Goal: Find specific page/section: Find specific page/section

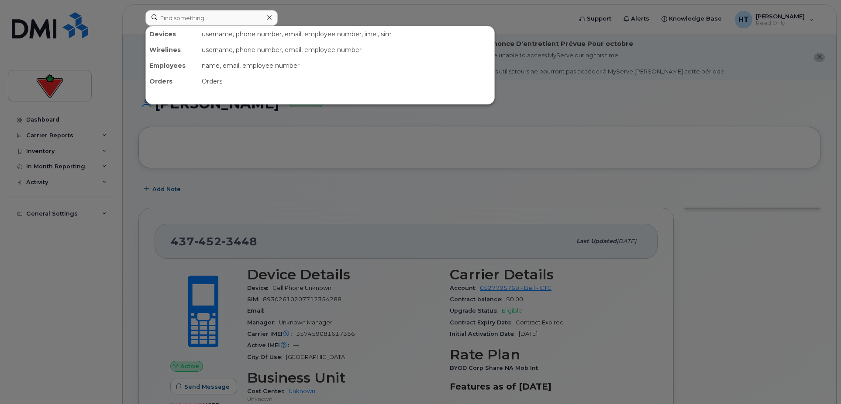
scroll to position [242, 0]
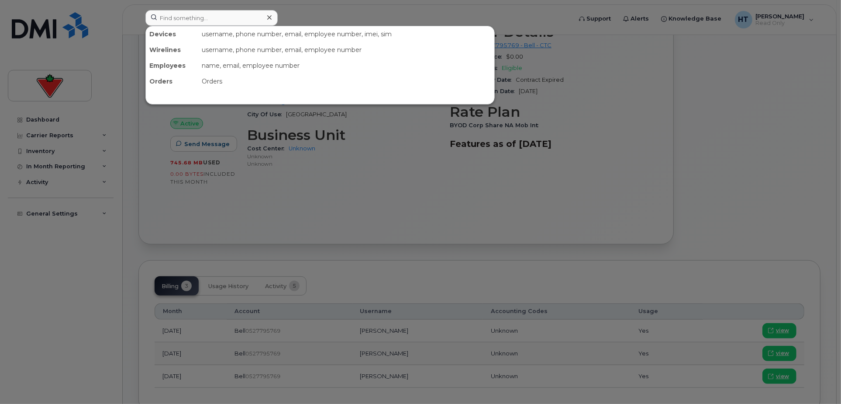
click at [197, 16] on input at bounding box center [211, 18] width 132 height 16
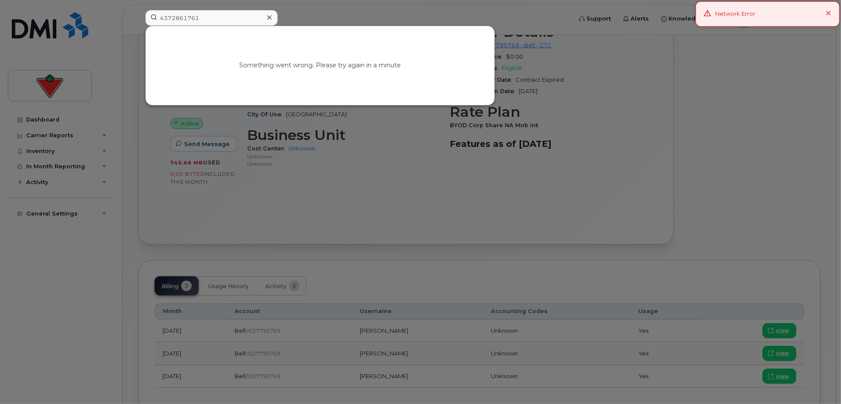
type input "4372861761"
click at [829, 12] on icon at bounding box center [829, 14] width 6 height 6
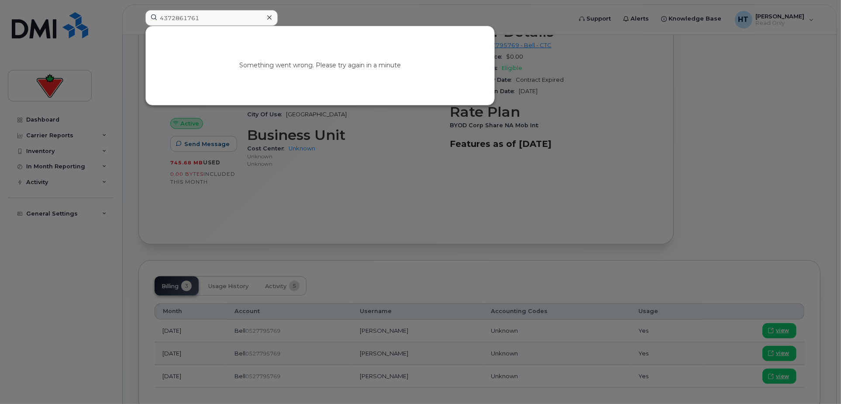
click at [795, 18] on div at bounding box center [420, 202] width 841 height 404
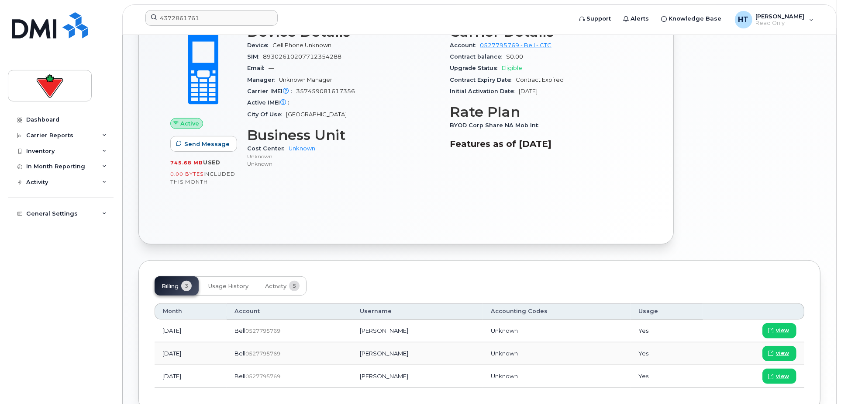
click at [795, 18] on span "[PERSON_NAME]" at bounding box center [780, 16] width 49 height 7
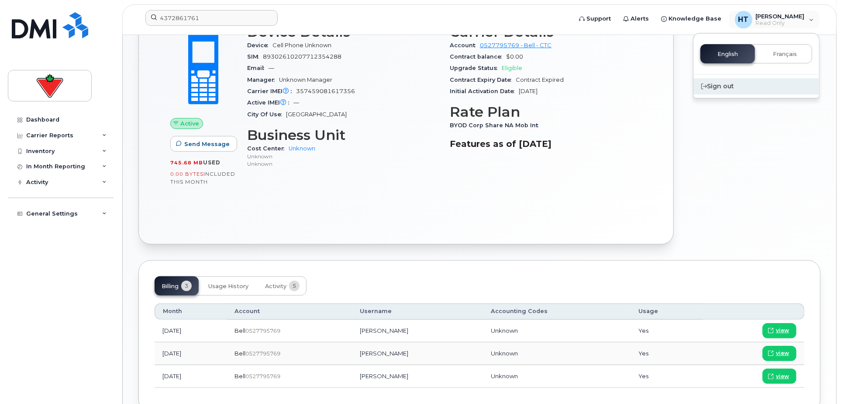
click at [729, 87] on div "Sign out" at bounding box center [757, 86] width 126 height 16
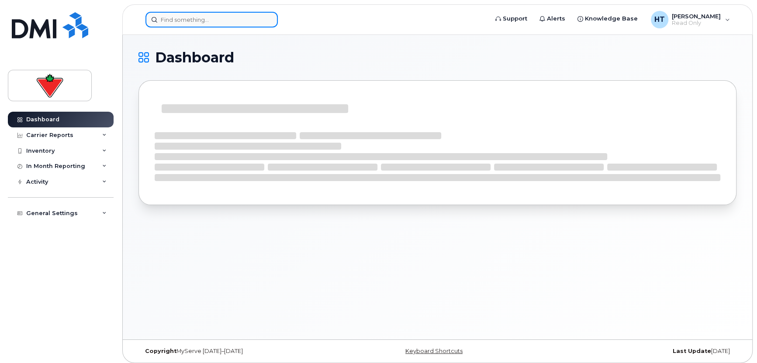
click at [182, 20] on input at bounding box center [211, 20] width 132 height 16
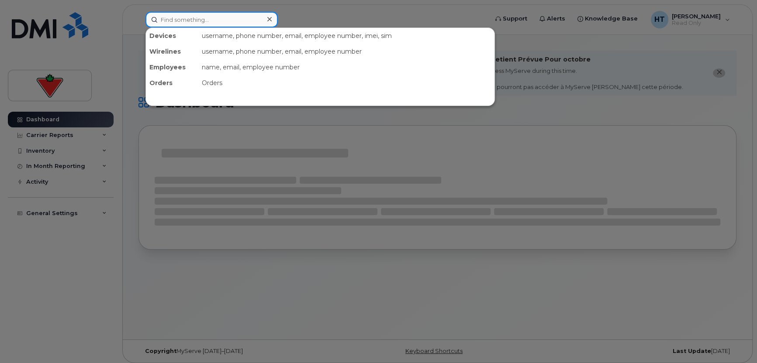
paste input "4372861761"
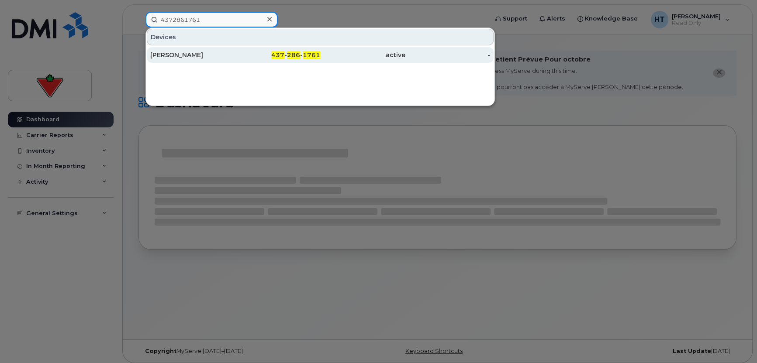
type input "4372861761"
click at [186, 53] on div "Nitish Kumar" at bounding box center [192, 55] width 85 height 9
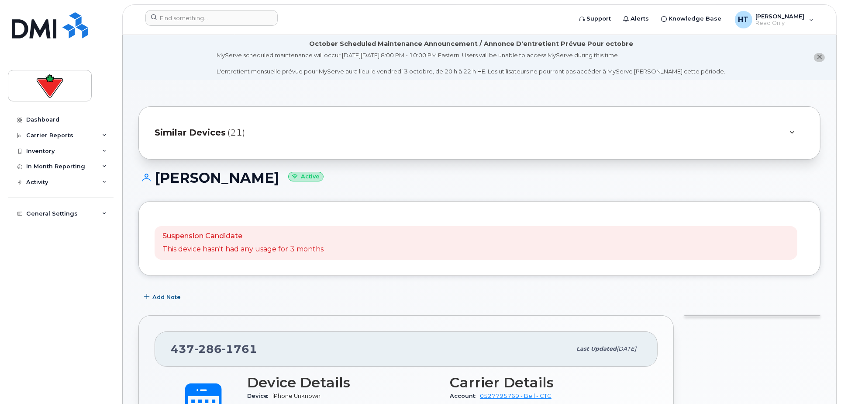
click at [210, 131] on span "Similar Devices" at bounding box center [190, 132] width 71 height 13
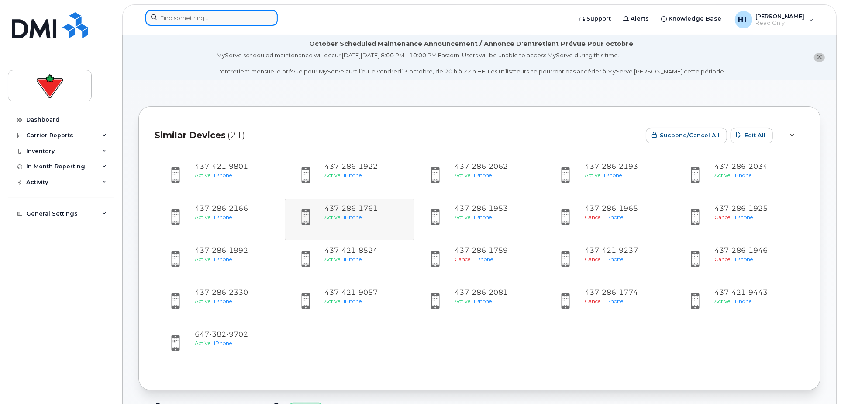
click at [233, 13] on input at bounding box center [211, 18] width 132 height 16
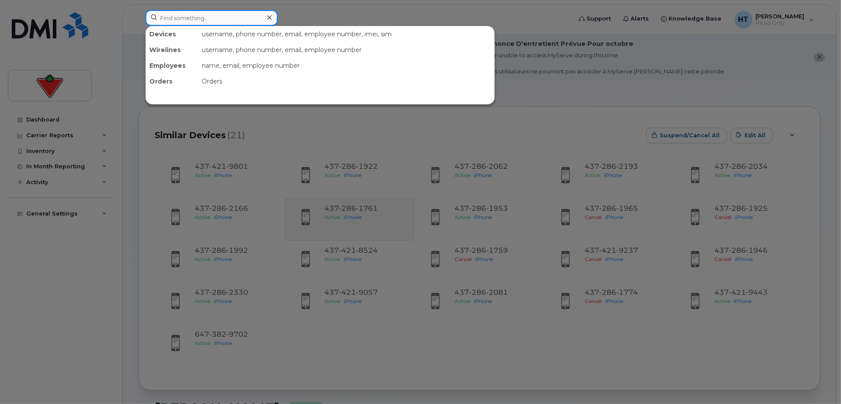
paste input "4164757524"
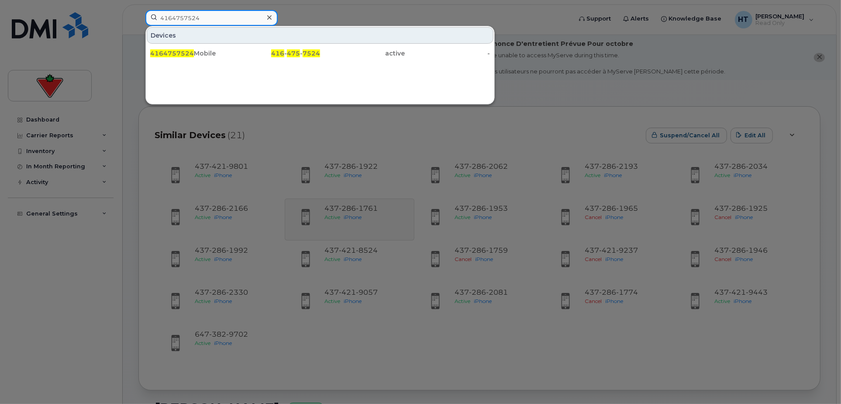
type input "4164757524"
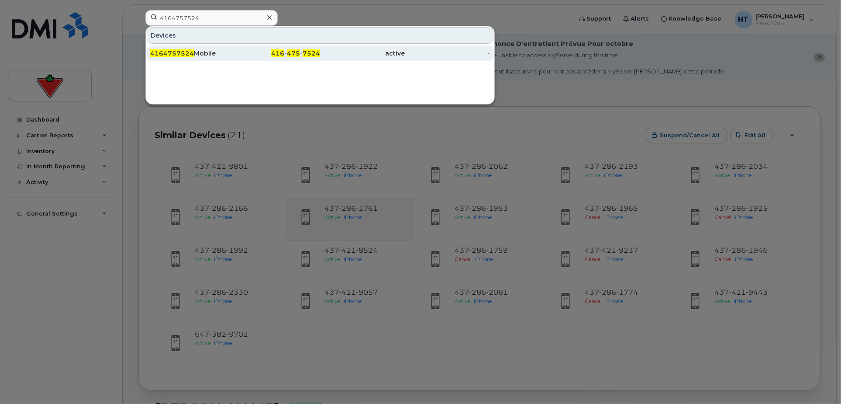
click at [195, 53] on div "4164757524 Mobile" at bounding box center [192, 53] width 85 height 9
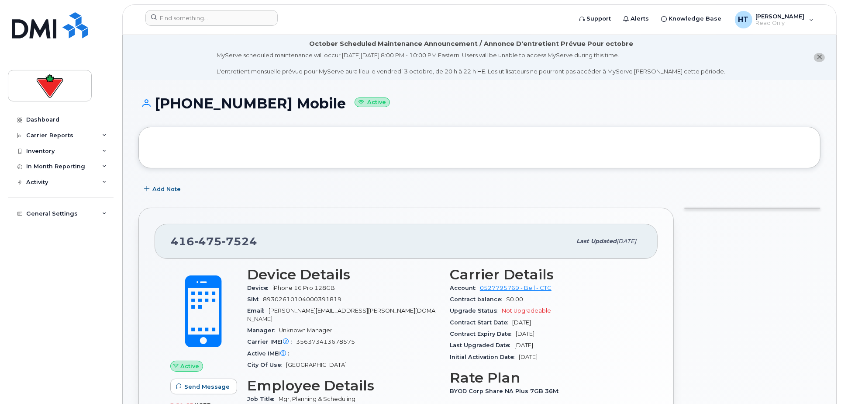
scroll to position [48, 0]
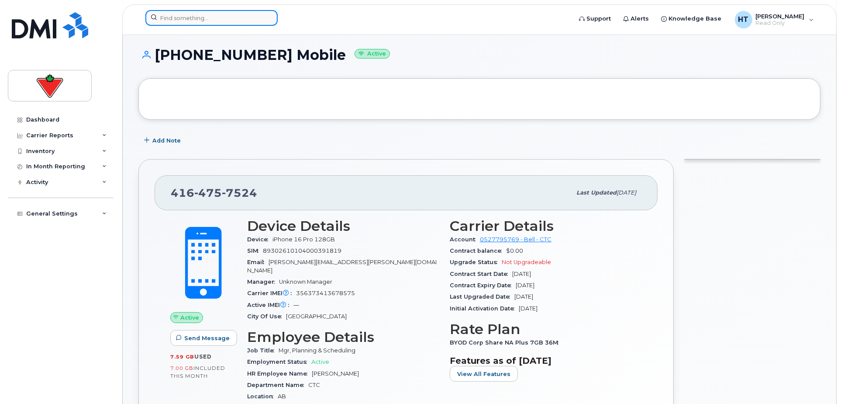
click at [192, 14] on input at bounding box center [211, 18] width 132 height 16
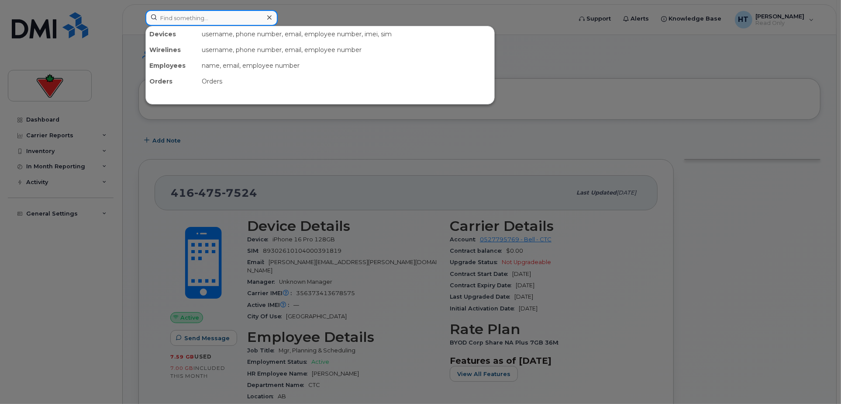
paste input "2895416541"
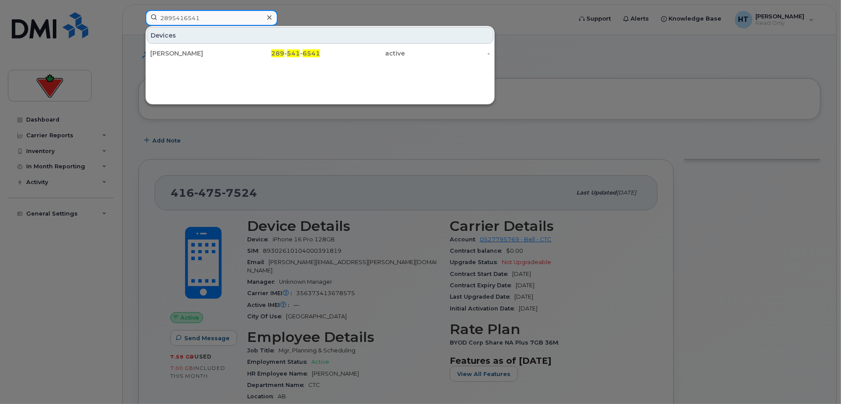
type input "2895416541"
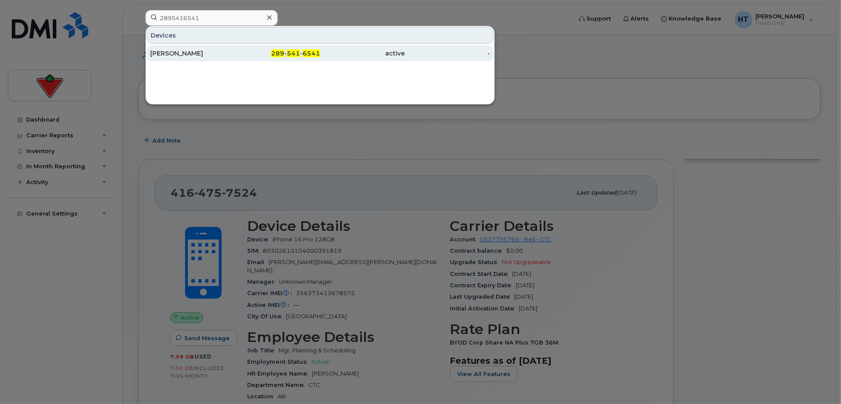
click at [301, 51] on div "289 - 541 - 6541" at bounding box center [277, 53] width 85 height 9
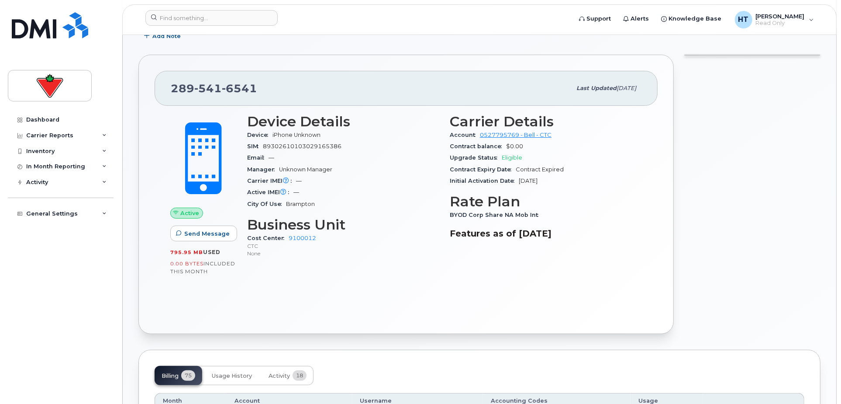
scroll to position [145, 0]
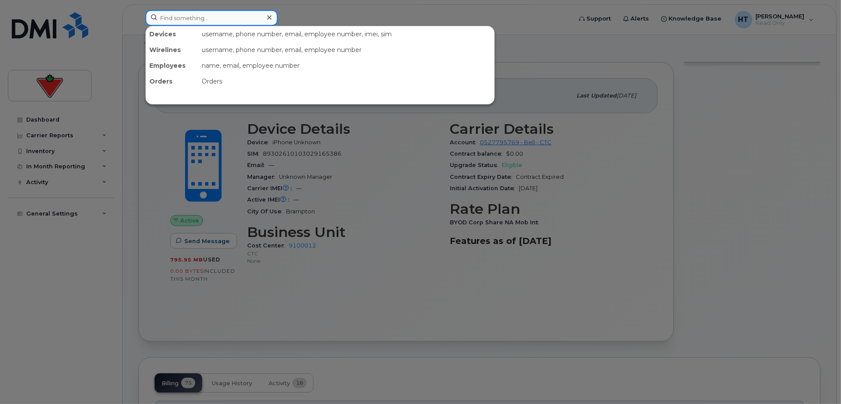
click at [199, 16] on input at bounding box center [211, 18] width 132 height 16
paste input "2898342541"
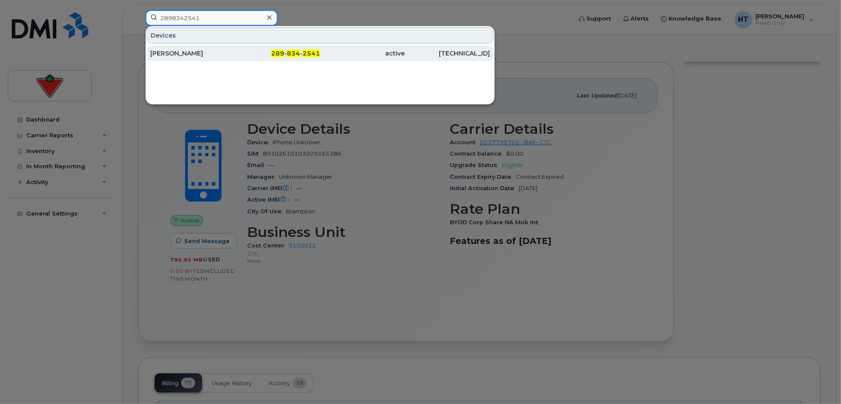
type input "2898342541"
click at [193, 52] on div "[PERSON_NAME]" at bounding box center [192, 53] width 85 height 9
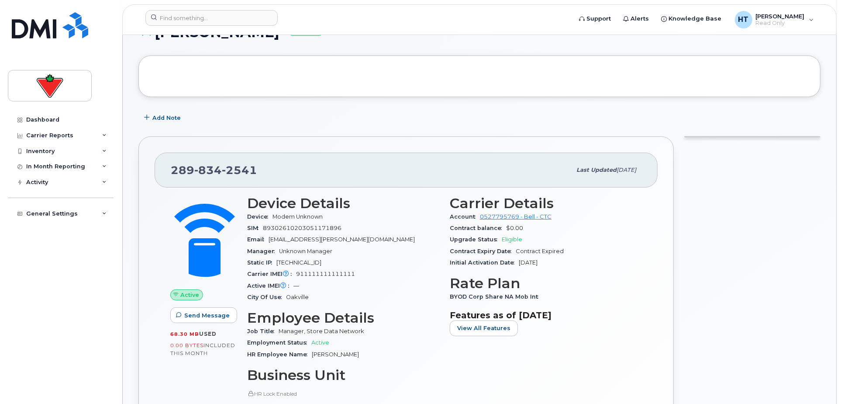
scroll to position [291, 0]
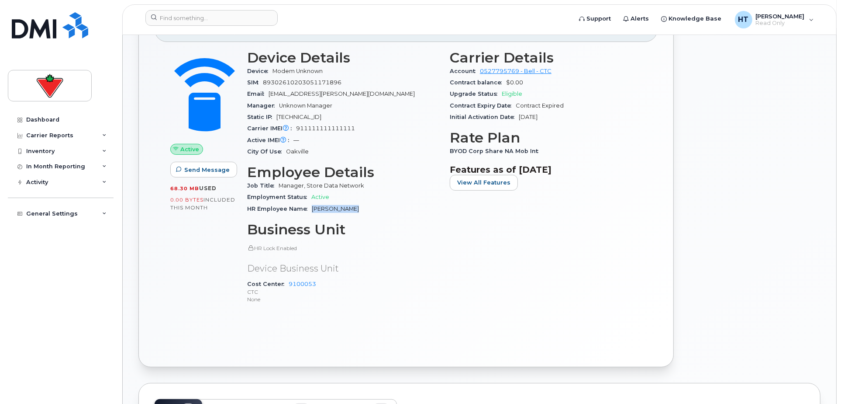
drag, startPoint x: 309, startPoint y: 208, endPoint x: 359, endPoint y: 211, distance: 49.8
click at [359, 211] on div "HR Employee Name Mohan Persaud" at bounding box center [343, 208] width 192 height 11
copy span "Mohan Persaud"
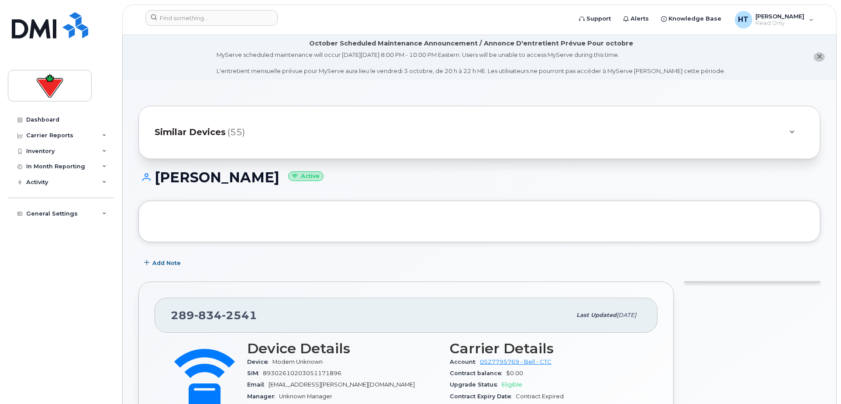
scroll to position [0, 0]
click at [210, 132] on span "Similar Devices" at bounding box center [190, 132] width 71 height 13
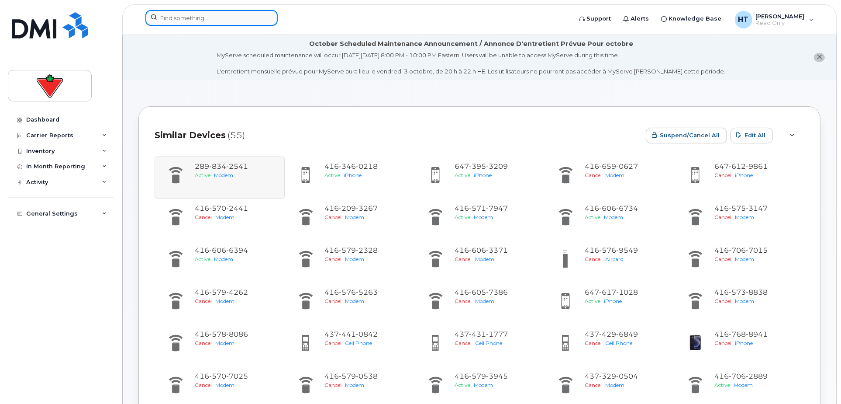
click at [221, 17] on input at bounding box center [211, 18] width 132 height 16
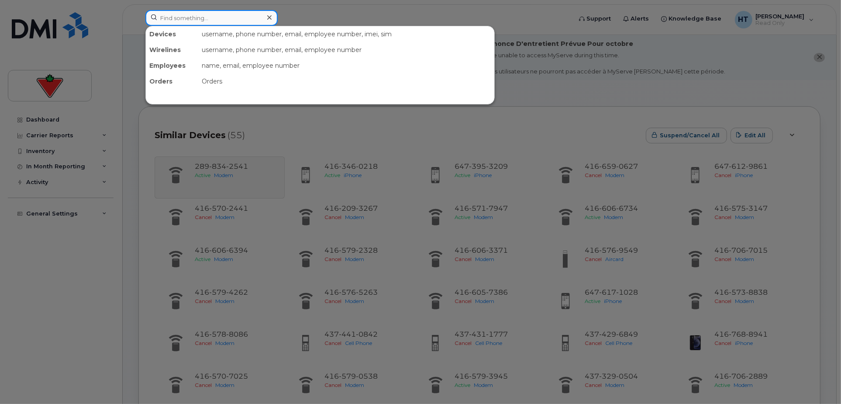
paste input "4167357182"
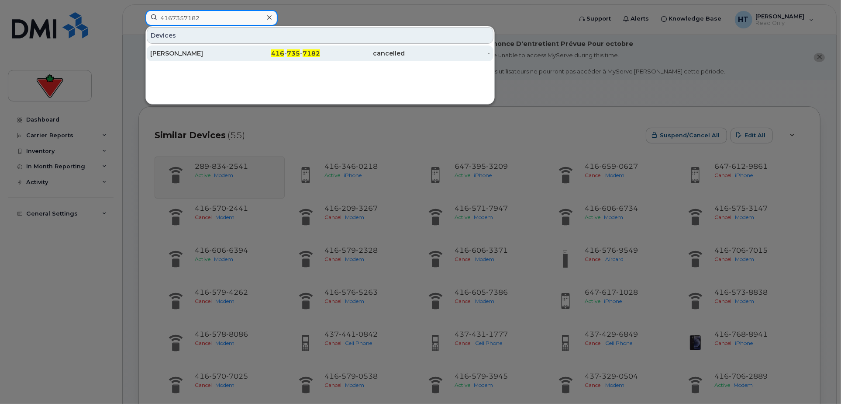
type input "4167357182"
click at [176, 54] on div "[PERSON_NAME]" at bounding box center [192, 53] width 85 height 9
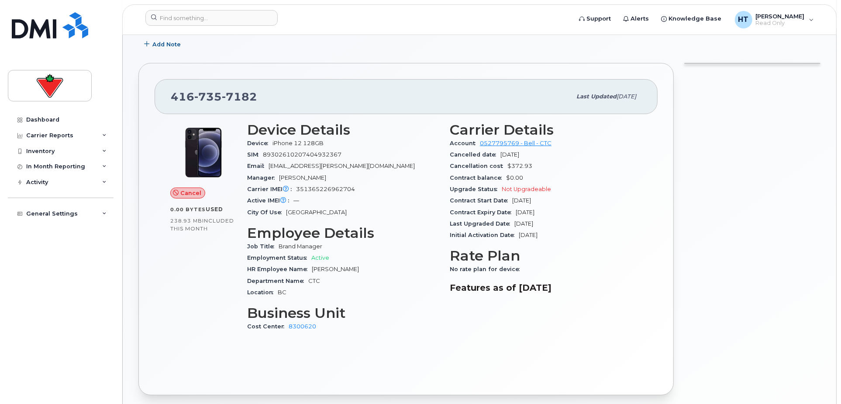
scroll to position [145, 0]
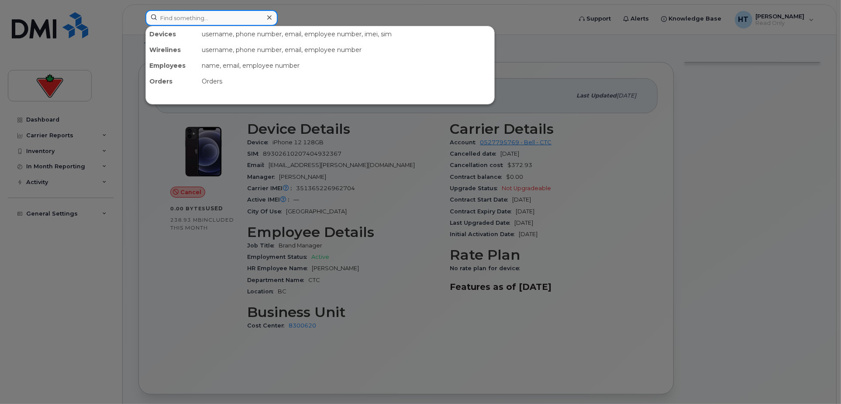
click at [216, 16] on input at bounding box center [211, 18] width 132 height 16
paste input "6472216891"
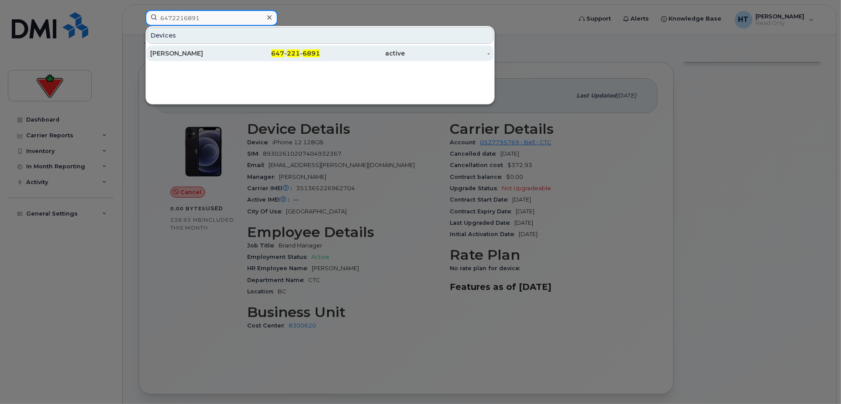
type input "6472216891"
click at [176, 53] on div "[PERSON_NAME]" at bounding box center [192, 53] width 85 height 9
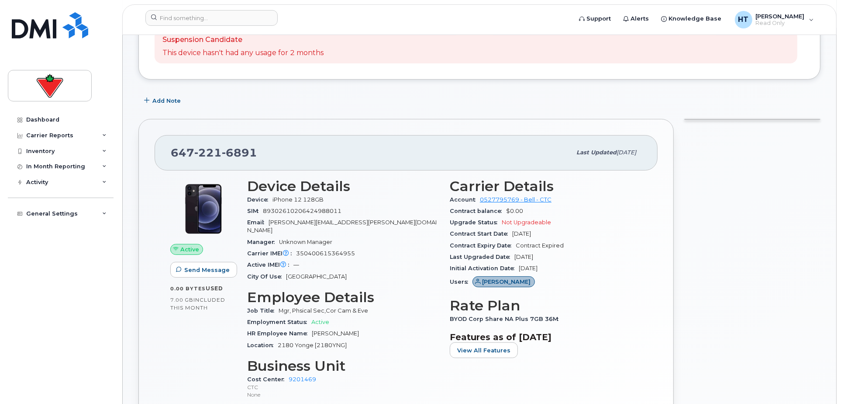
scroll to position [194, 0]
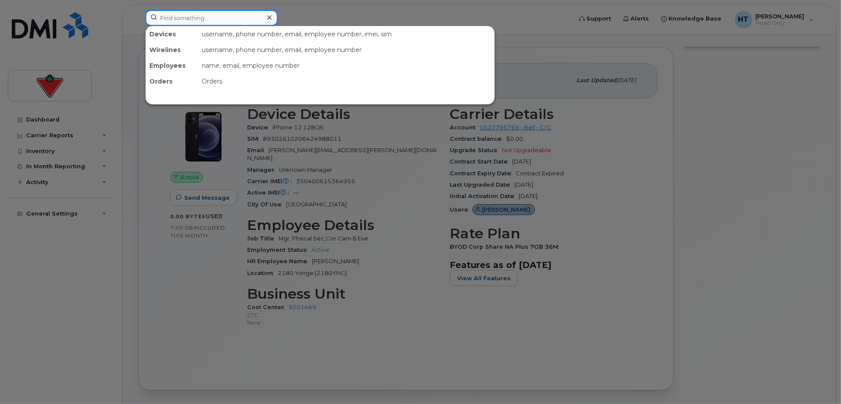
click at [219, 17] on input at bounding box center [211, 18] width 132 height 16
paste input "5193597810"
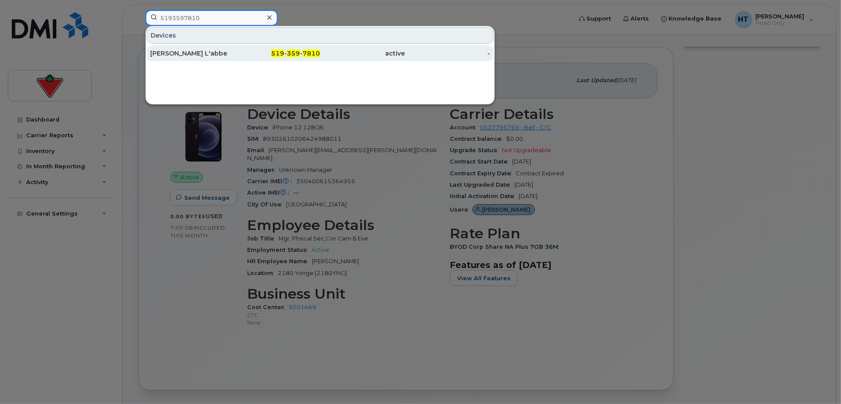
type input "5193597810"
click at [193, 52] on div "Colleen L'abbe" at bounding box center [192, 53] width 85 height 9
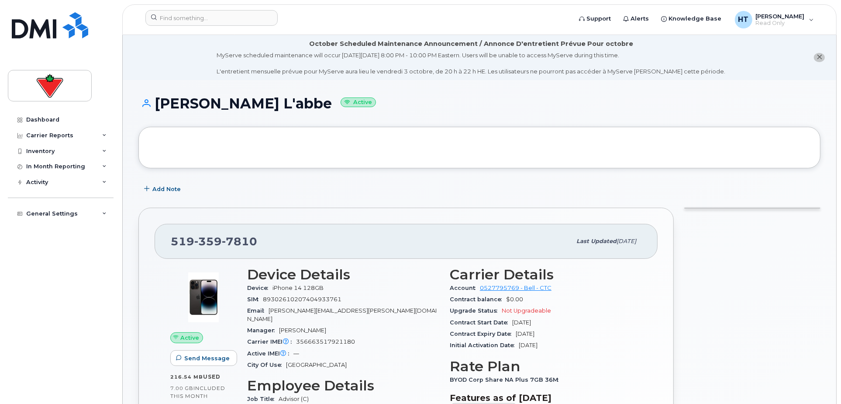
click at [615, 332] on div "Contract Expiry Date [DATE]" at bounding box center [546, 333] width 192 height 11
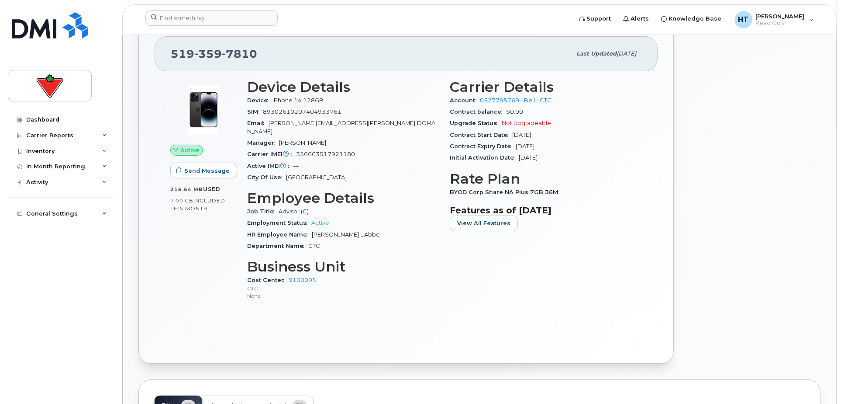
scroll to position [194, 0]
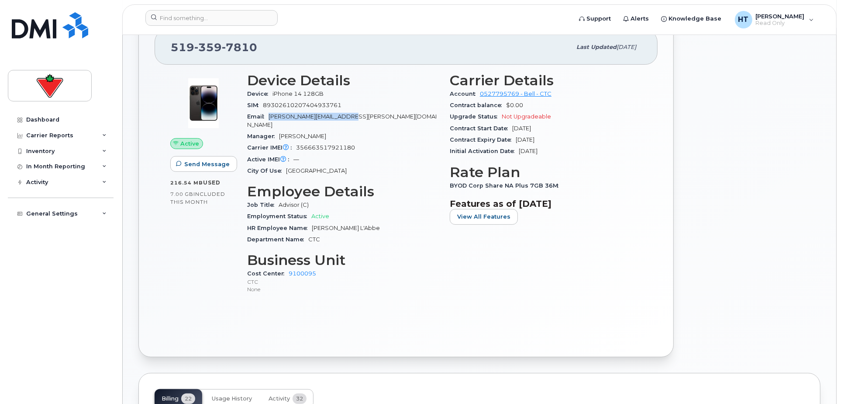
drag, startPoint x: 268, startPoint y: 116, endPoint x: 358, endPoint y: 116, distance: 89.5
click at [358, 116] on div "Email [PERSON_NAME][EMAIL_ADDRESS][PERSON_NAME][DOMAIN_NAME]" at bounding box center [343, 121] width 192 height 20
copy span "[PERSON_NAME][EMAIL_ADDRESS][PERSON_NAME][DOMAIN_NAME]"
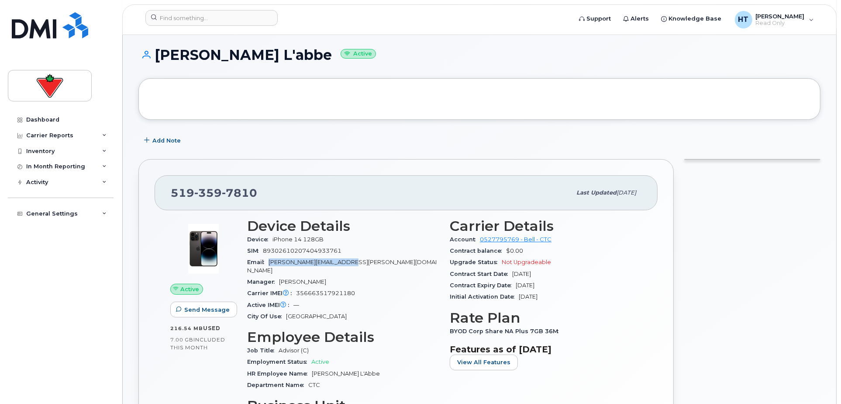
scroll to position [0, 0]
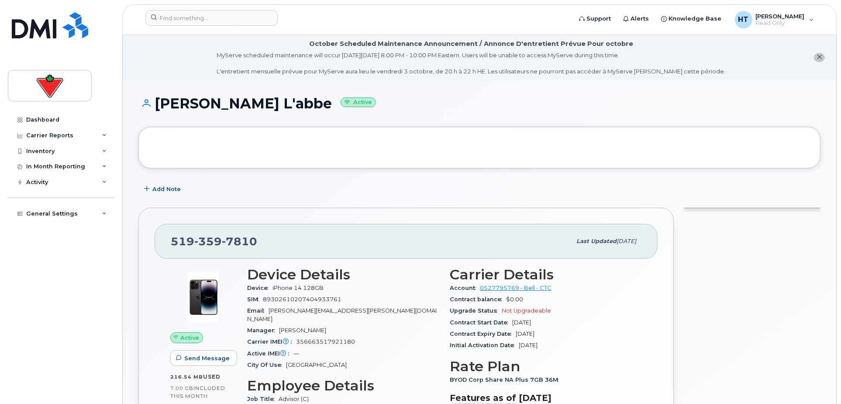
click at [756, 301] on div at bounding box center [752, 379] width 147 height 354
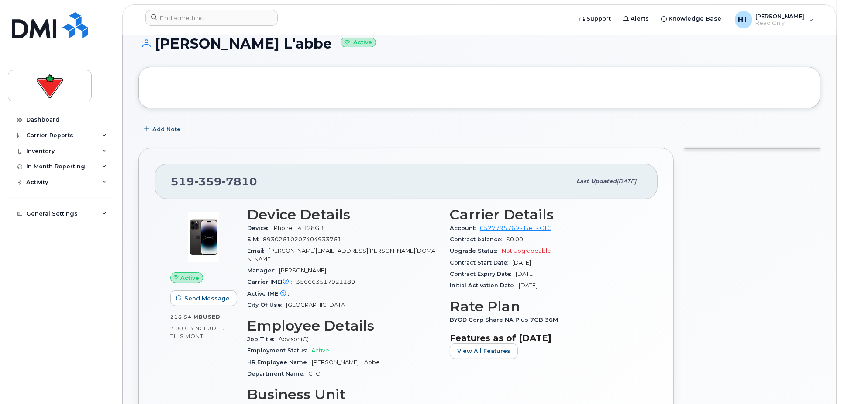
scroll to position [97, 0]
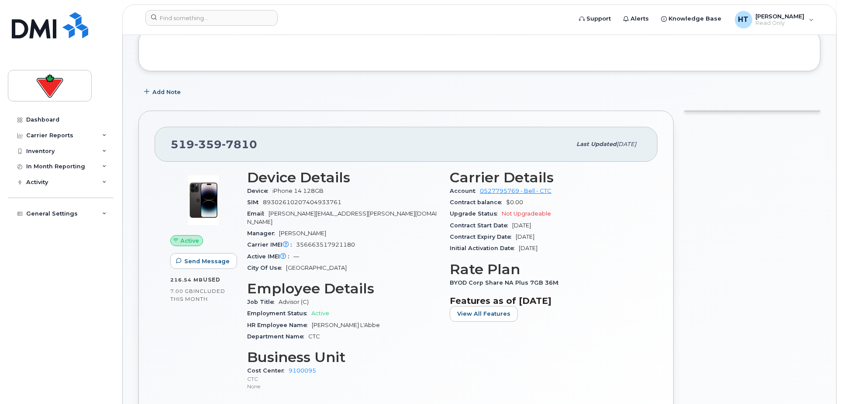
click at [692, 313] on div at bounding box center [752, 282] width 147 height 354
click at [191, 12] on input at bounding box center [211, 18] width 132 height 16
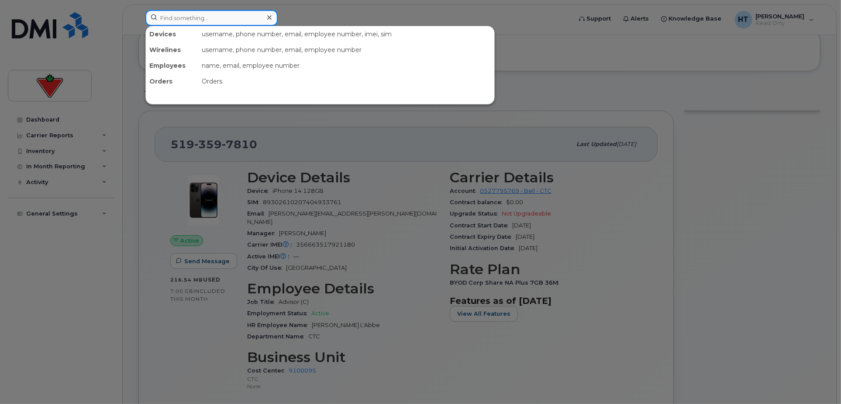
paste input "4374391758"
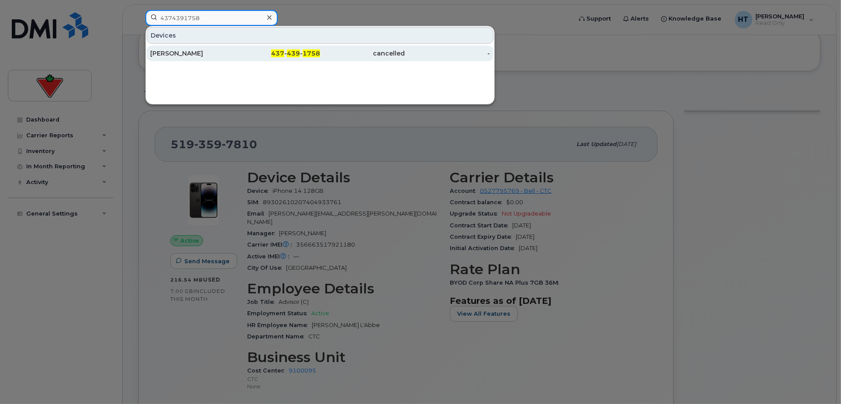
type input "4374391758"
click at [193, 51] on div "[PERSON_NAME]" at bounding box center [192, 53] width 85 height 9
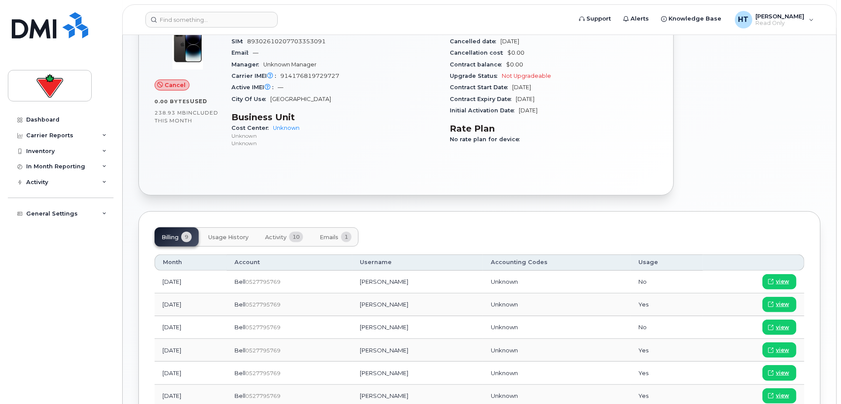
scroll to position [291, 0]
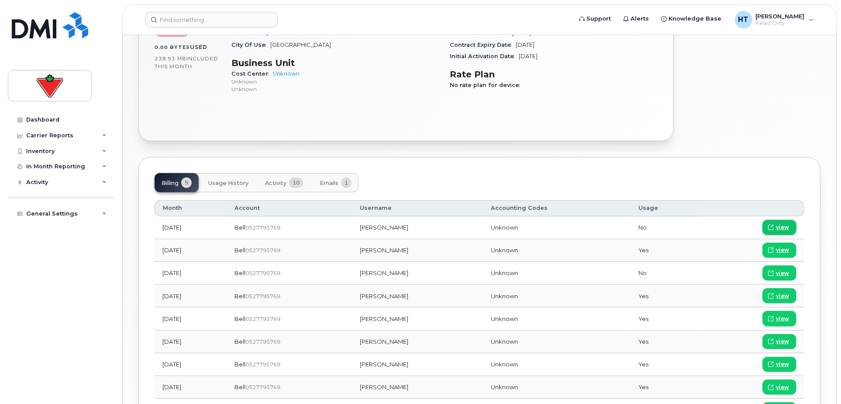
click at [792, 226] on link "view" at bounding box center [780, 227] width 34 height 15
